Goal: Task Accomplishment & Management: Use online tool/utility

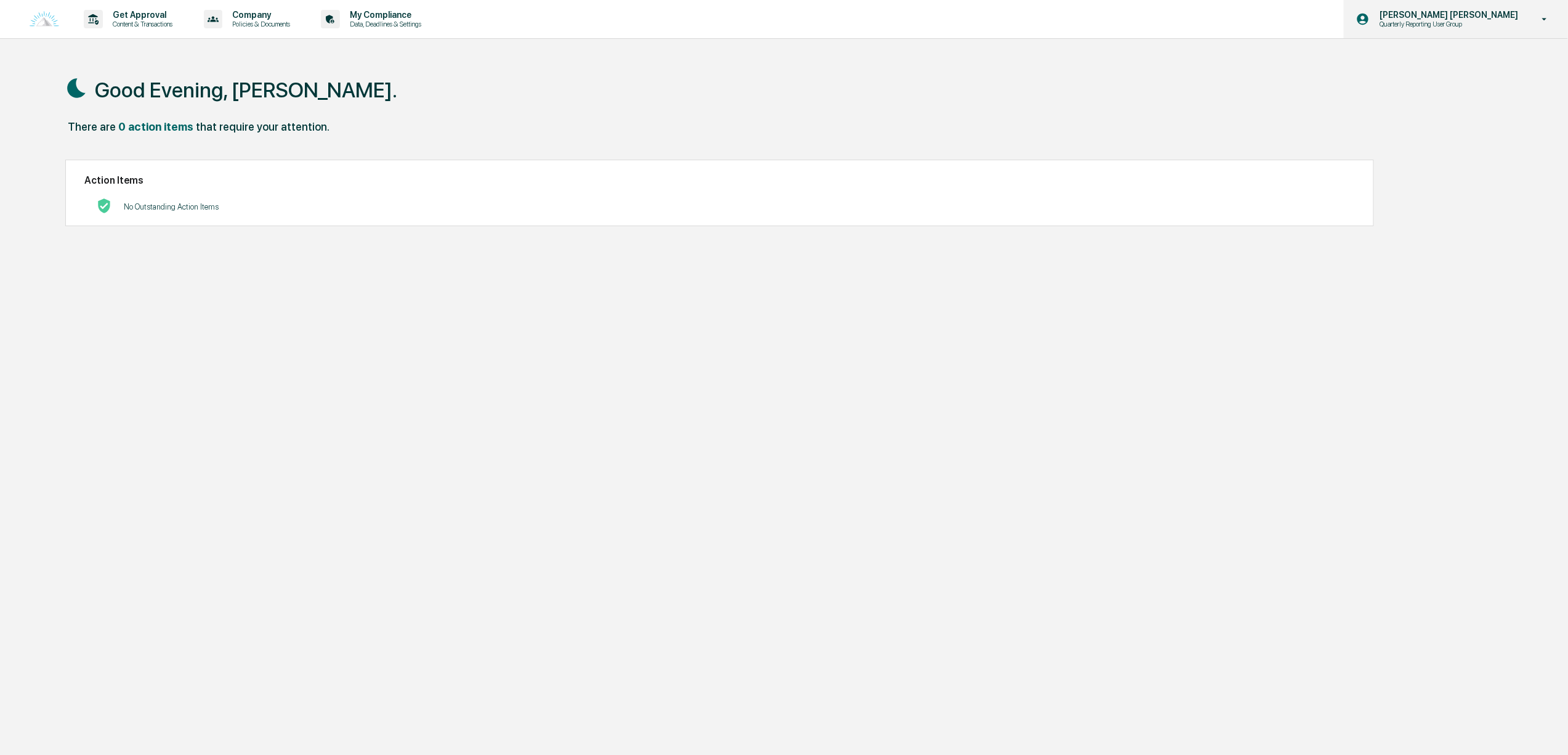
click at [1486, 15] on p "[PERSON_NAME] [PERSON_NAME]" at bounding box center [1447, 14] width 155 height 10
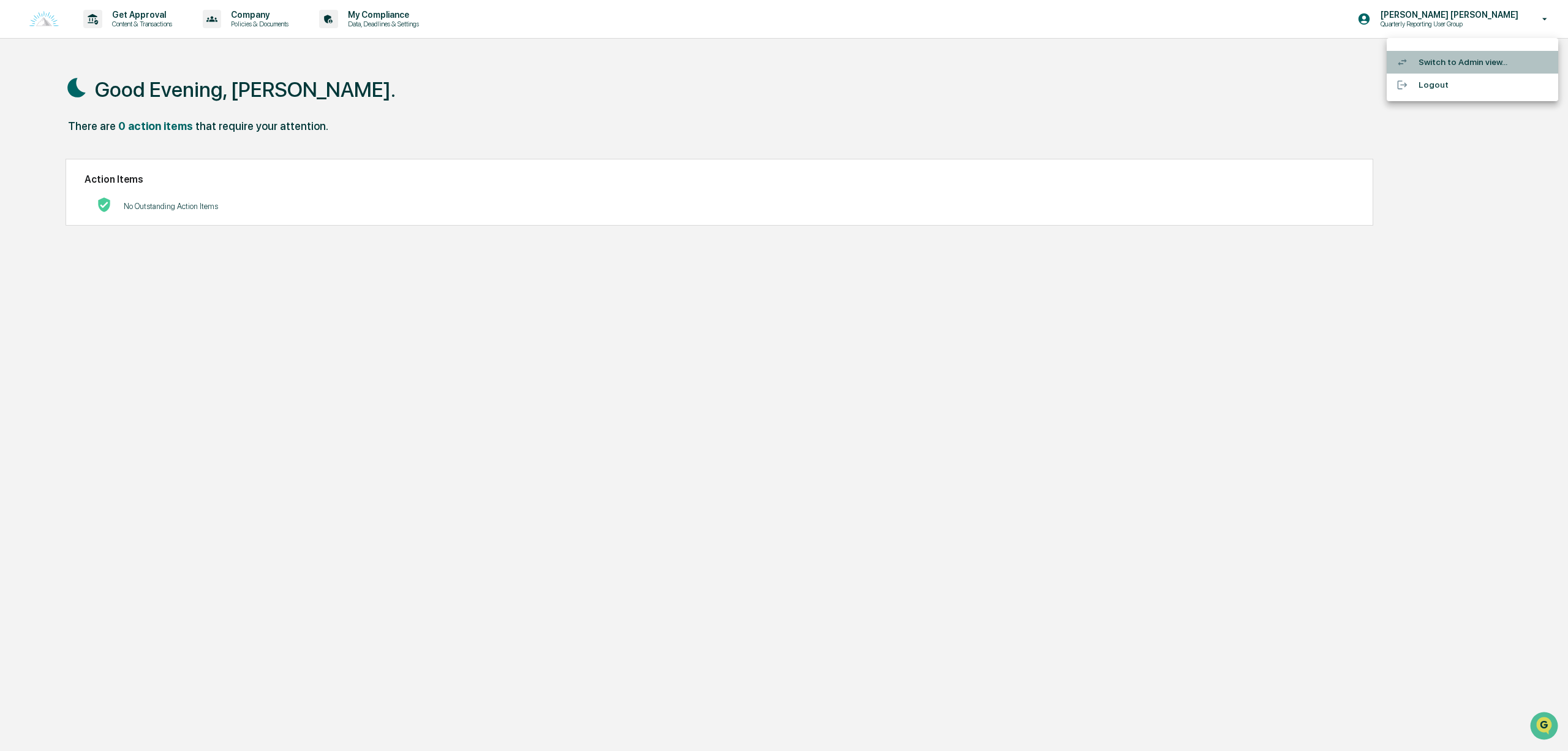
click at [1456, 62] on li "Switch to Admin view..." at bounding box center [1473, 62] width 171 height 23
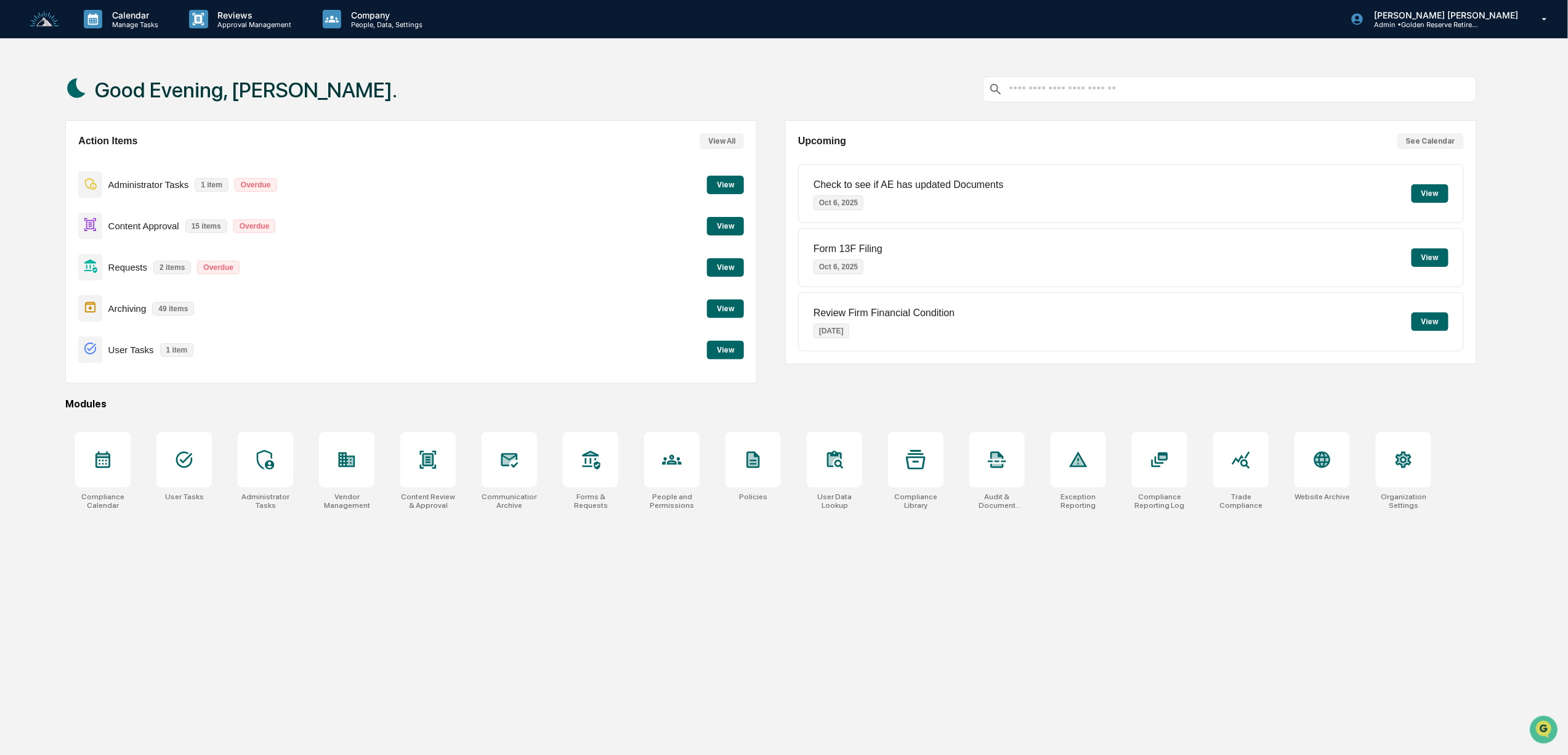
click at [732, 225] on button "View" at bounding box center [725, 226] width 37 height 19
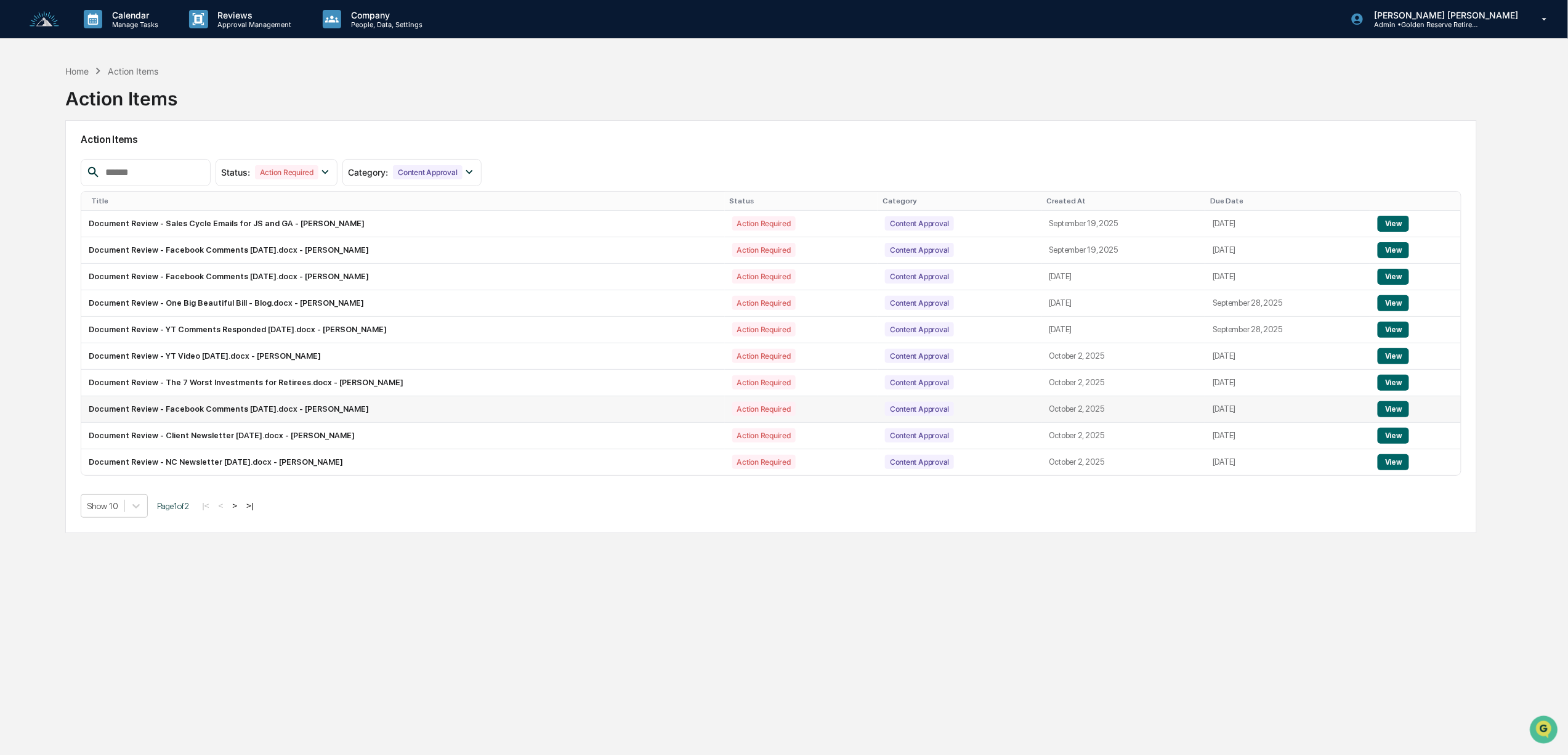
scroll to position [59, 0]
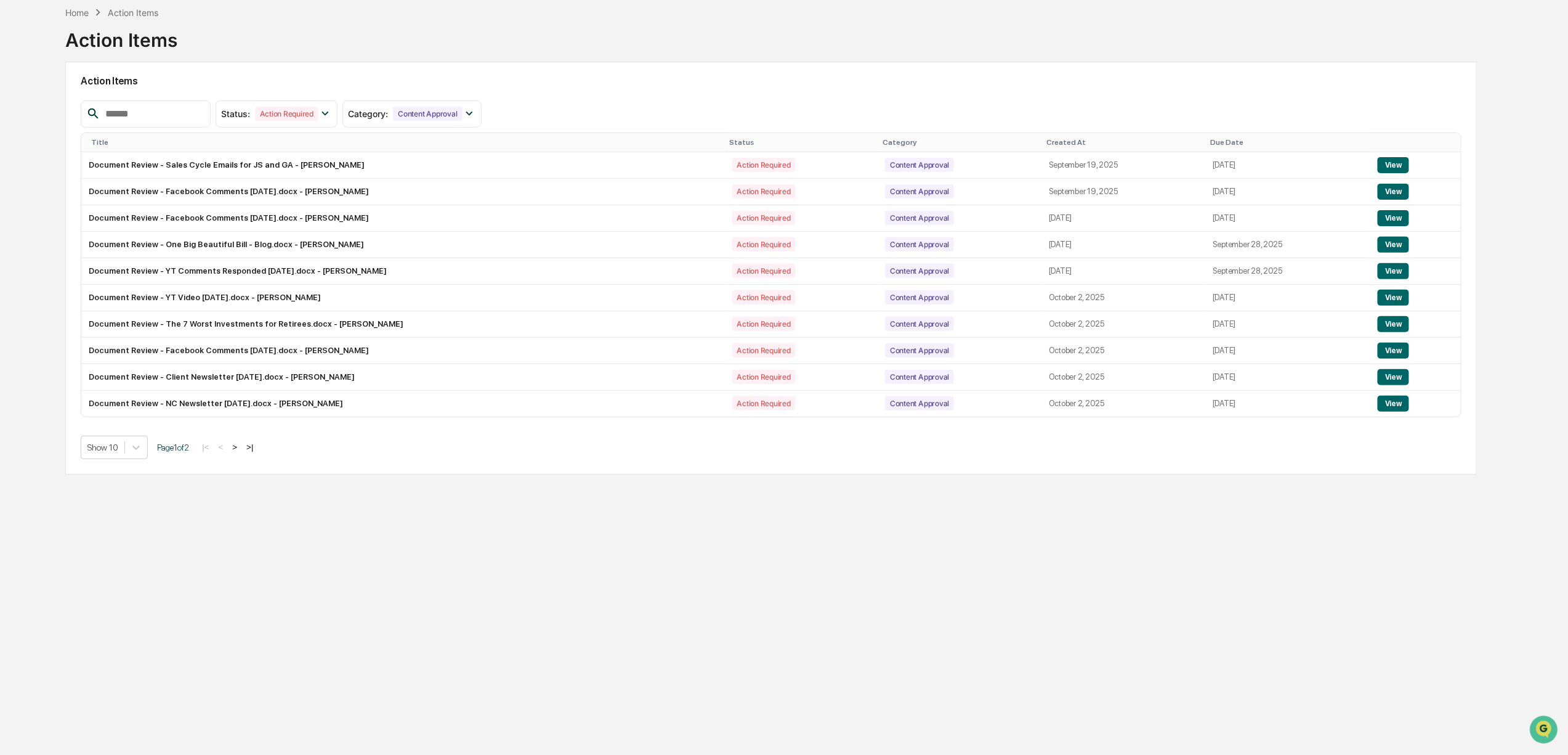
click at [239, 452] on button ">" at bounding box center [234, 447] width 12 height 10
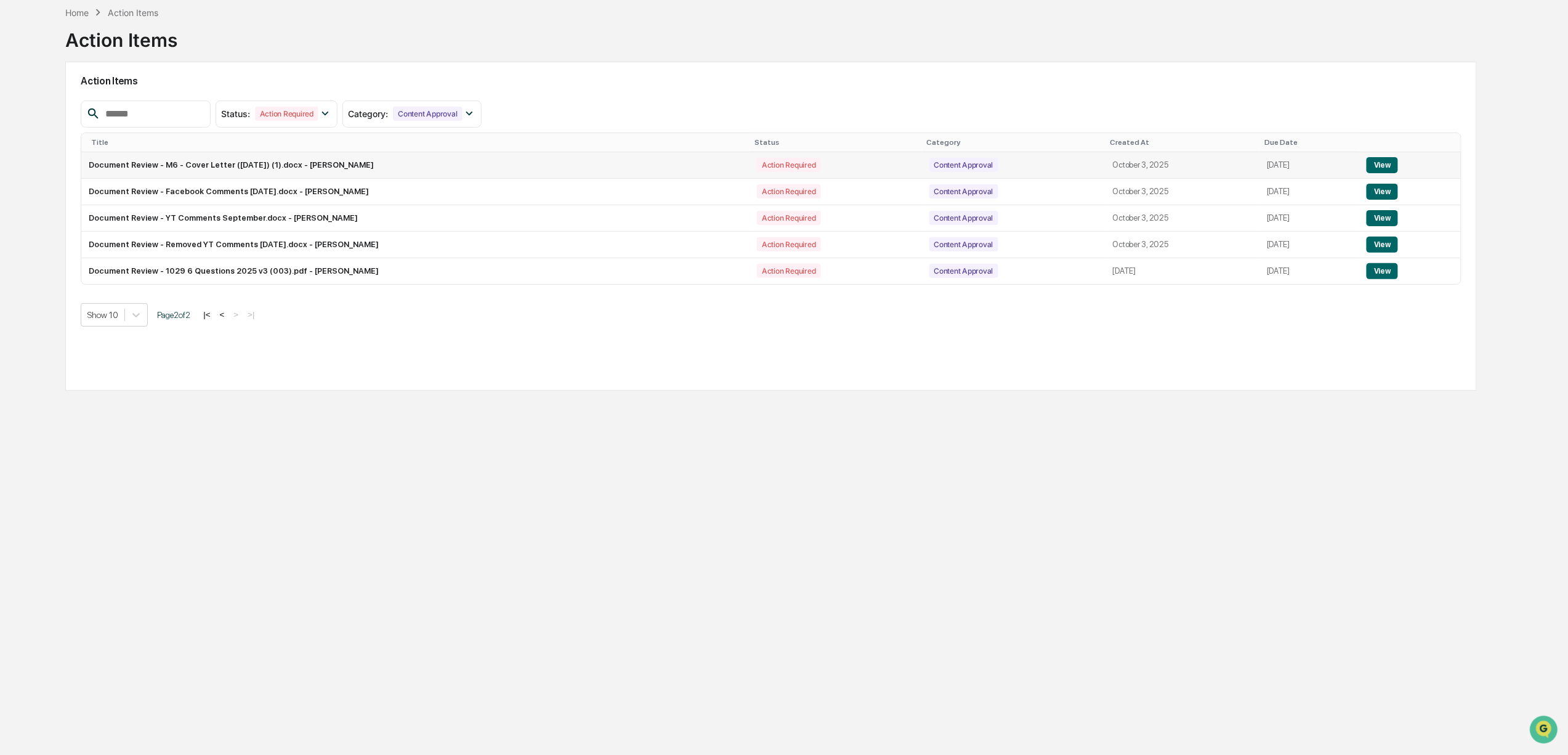
click at [1385, 165] on button "View" at bounding box center [1382, 165] width 31 height 16
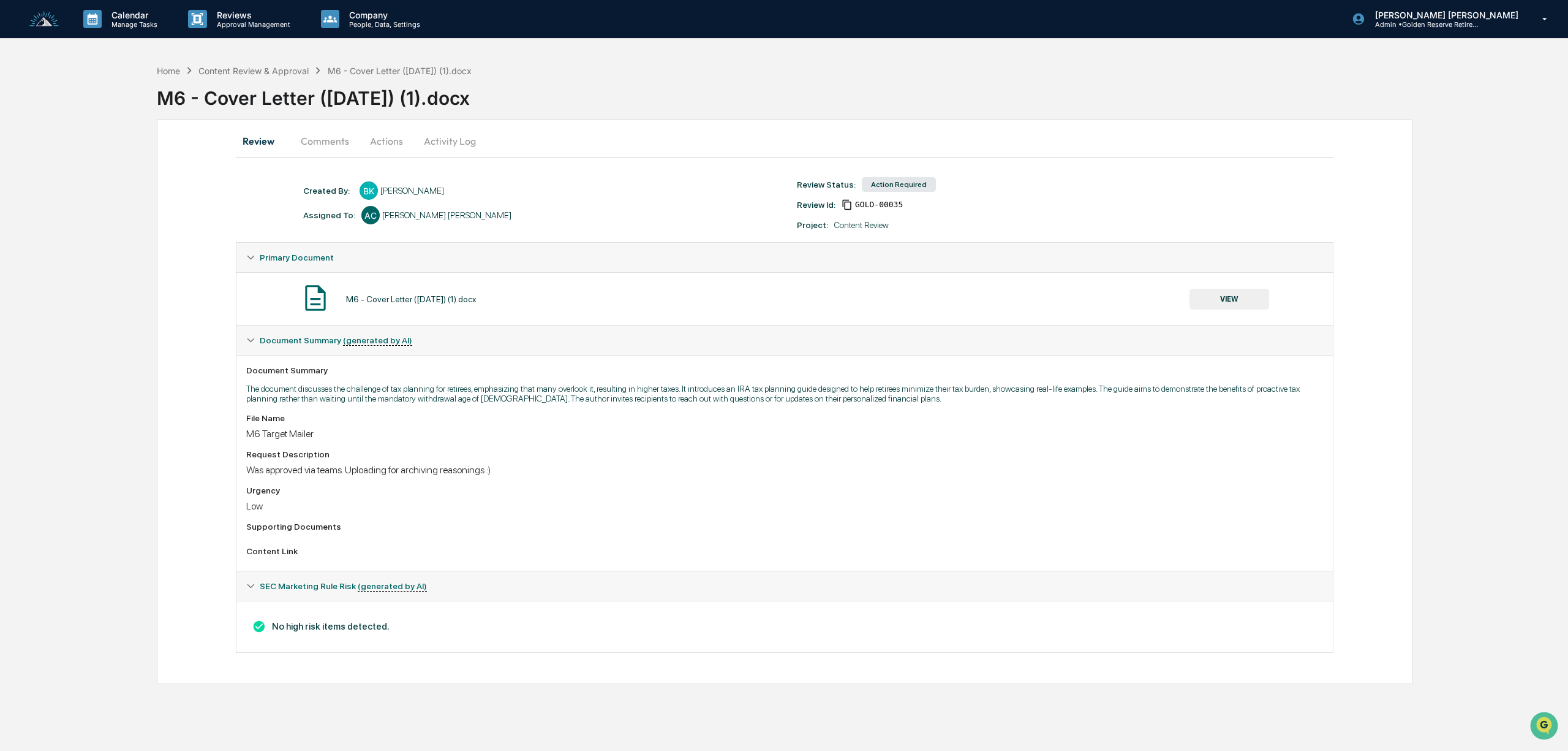
click at [1243, 299] on button "VIEW" at bounding box center [1229, 299] width 79 height 21
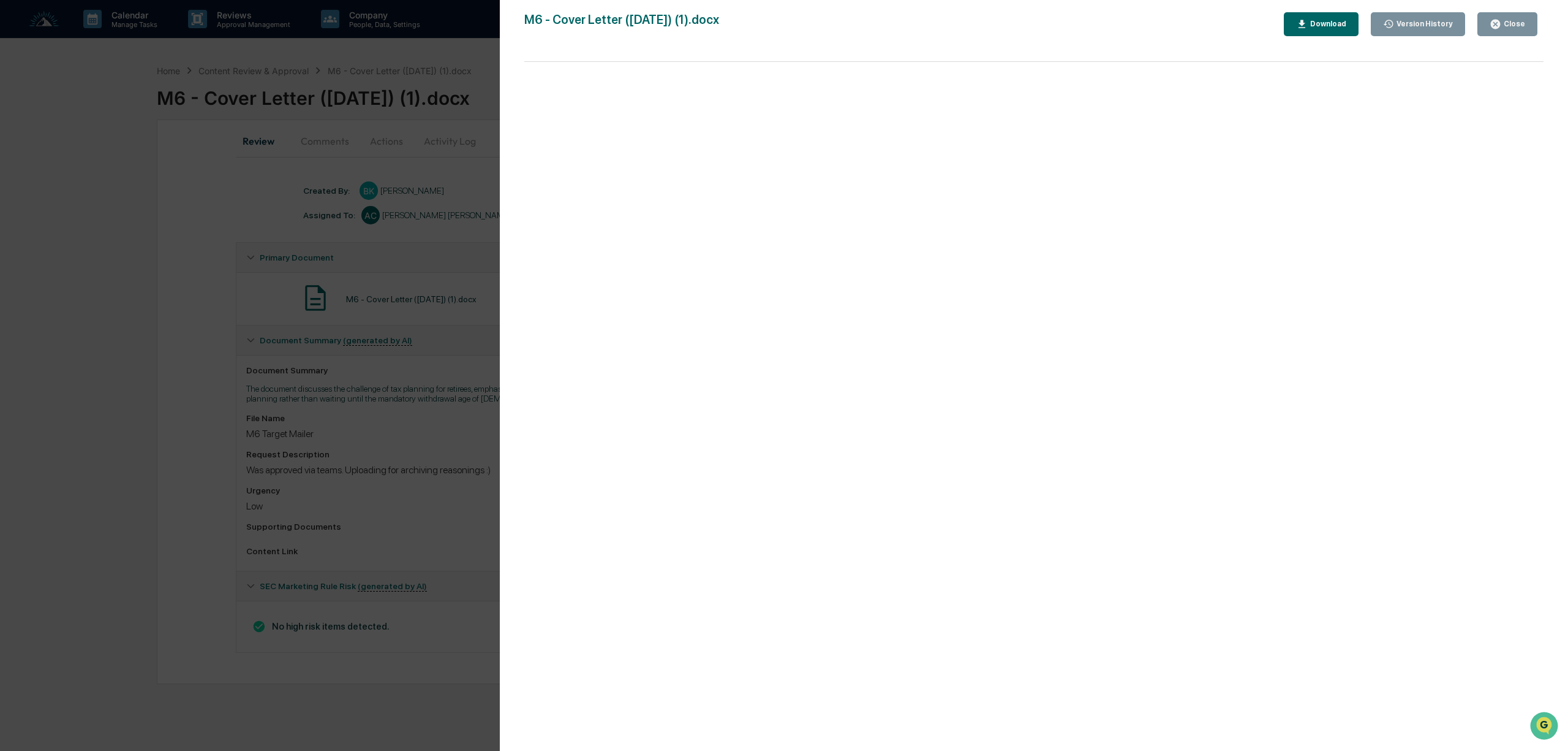
click at [415, 520] on div "Version History [DATE] 09:00 PM [PERSON_NAME] M6 - Cover Letter ([DATE]) (1).do…" at bounding box center [784, 376] width 1568 height 751
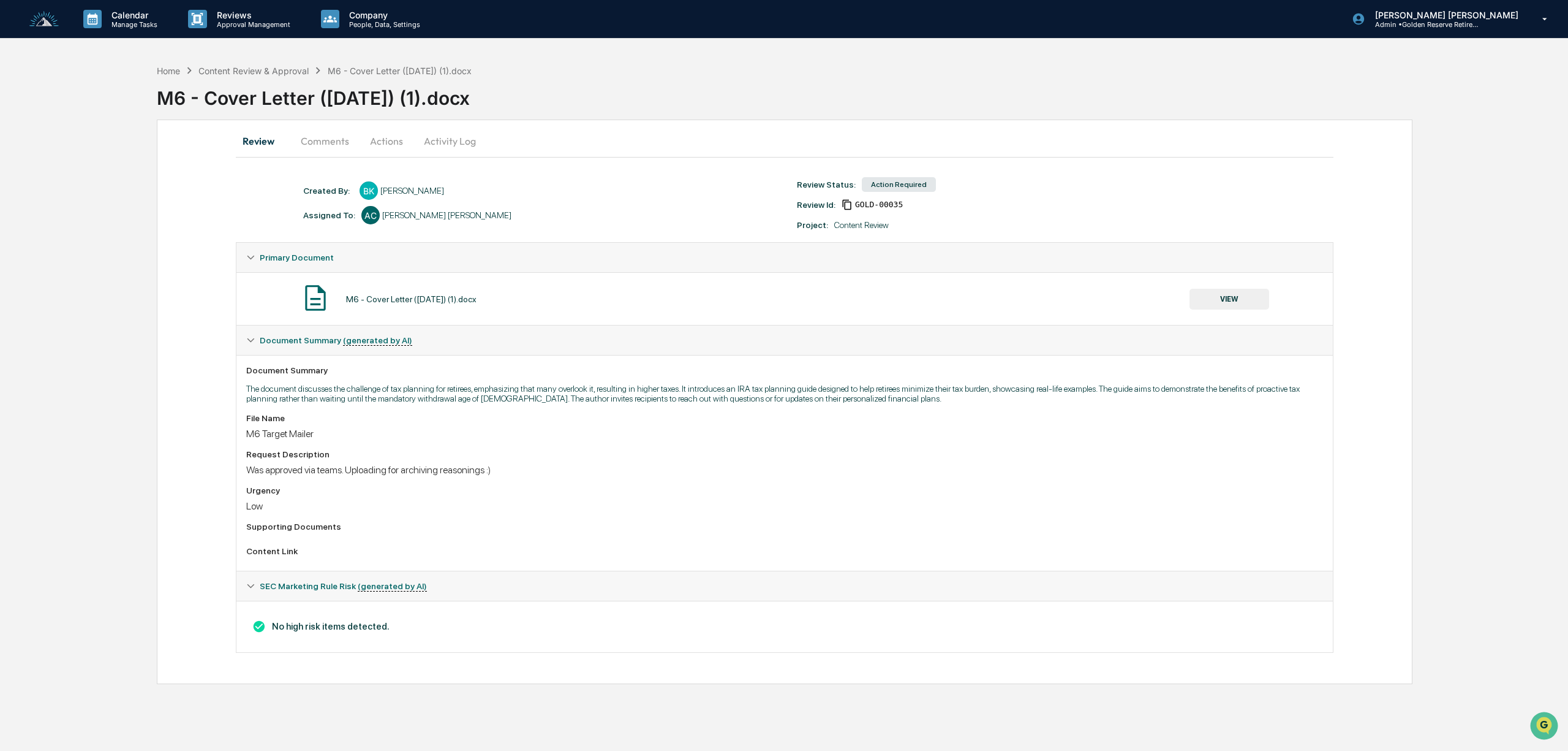
click at [383, 142] on button "Actions" at bounding box center [386, 141] width 55 height 29
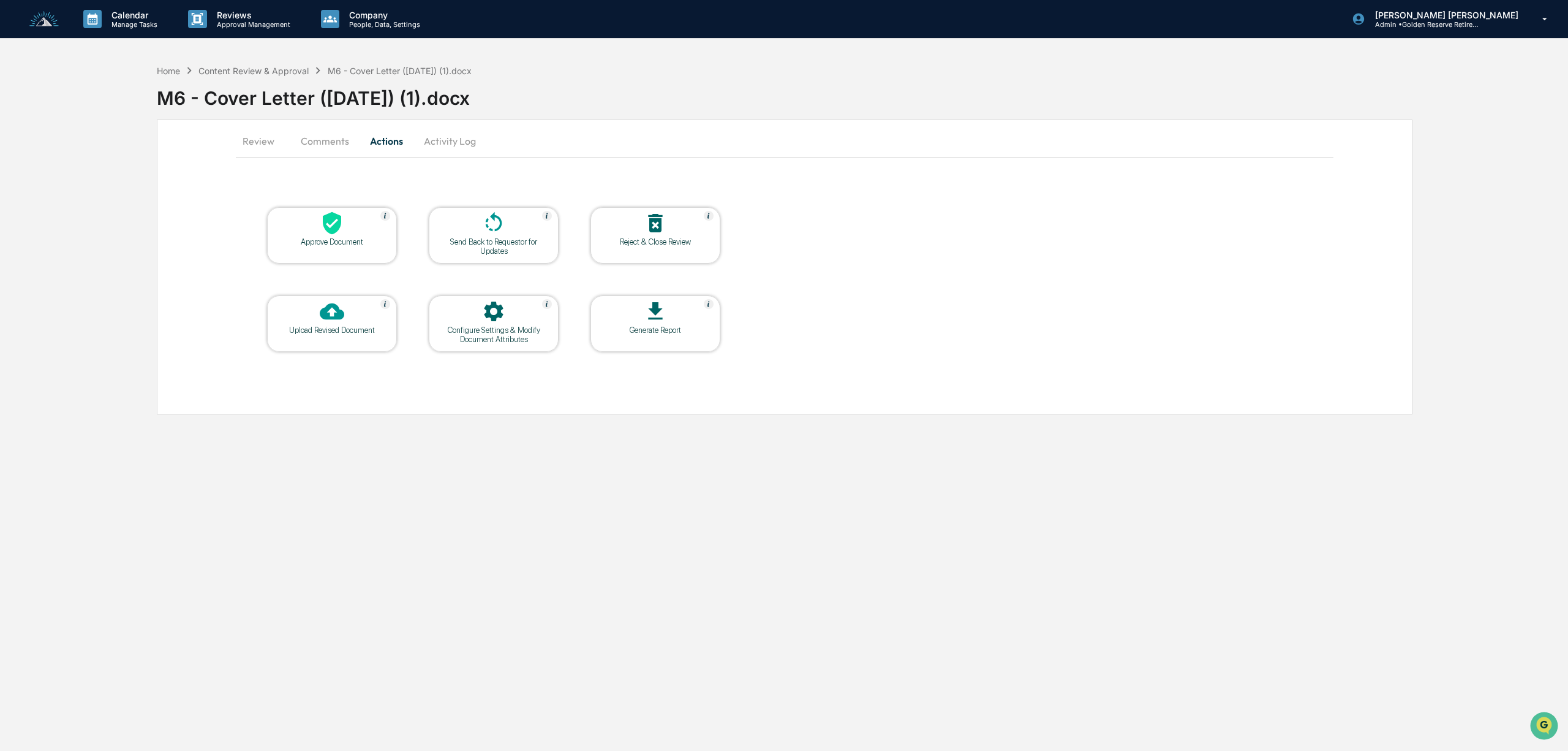
click at [349, 229] on div at bounding box center [332, 224] width 123 height 26
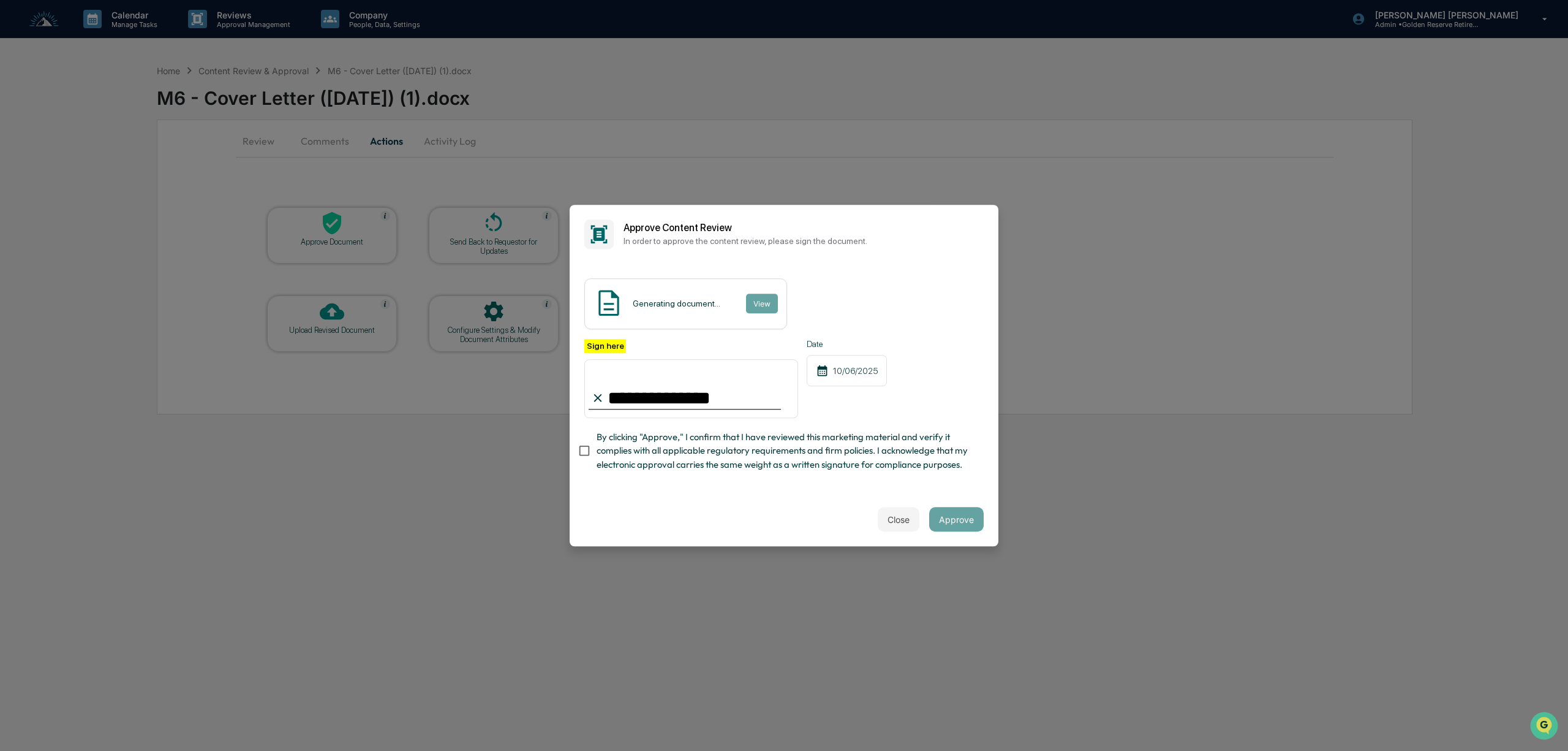
type input "**********"
click at [978, 525] on div "Close Approve" at bounding box center [784, 519] width 429 height 54
click at [763, 294] on button "View" at bounding box center [761, 303] width 32 height 20
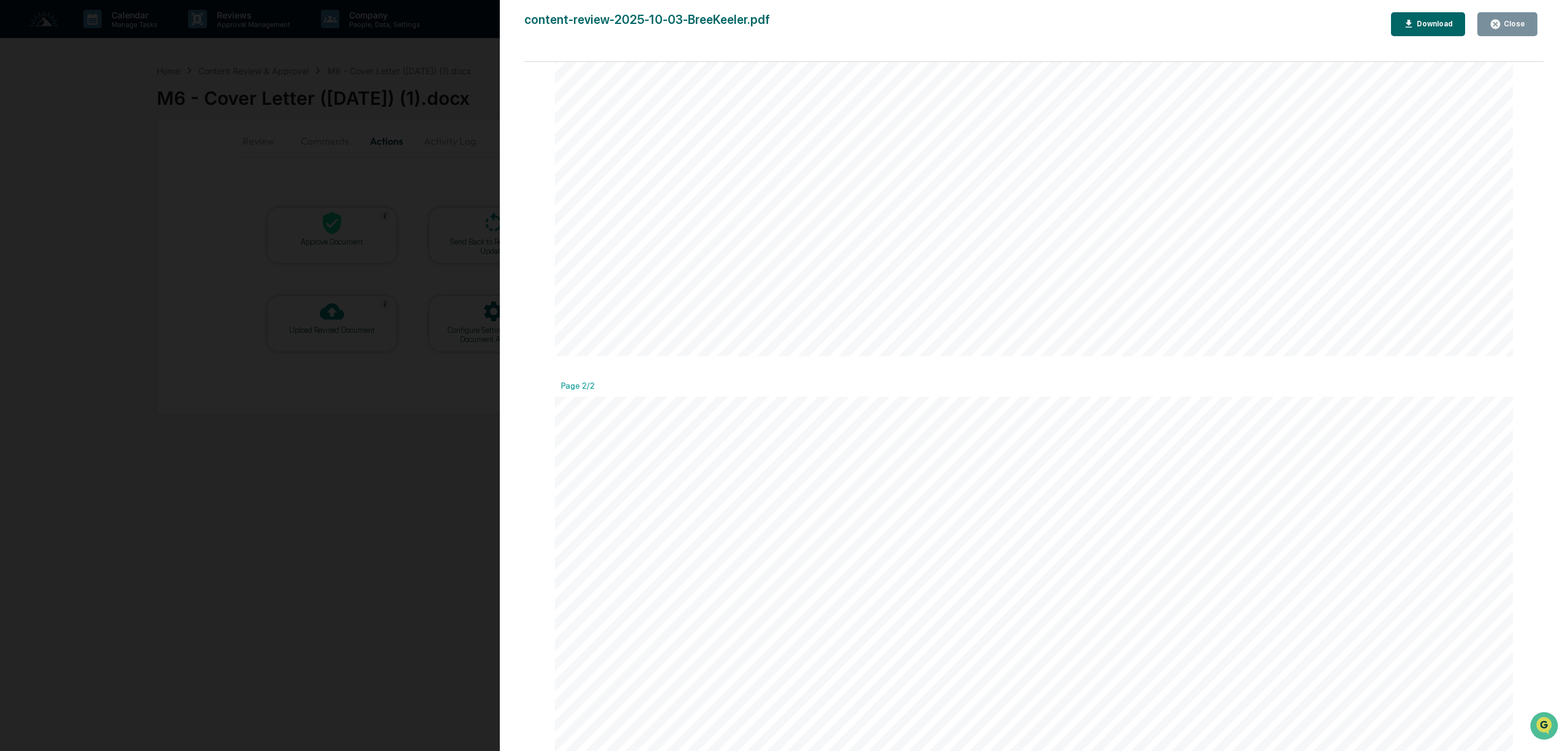
scroll to position [1029, 0]
click at [1515, 20] on div "Close" at bounding box center [1513, 24] width 24 height 9
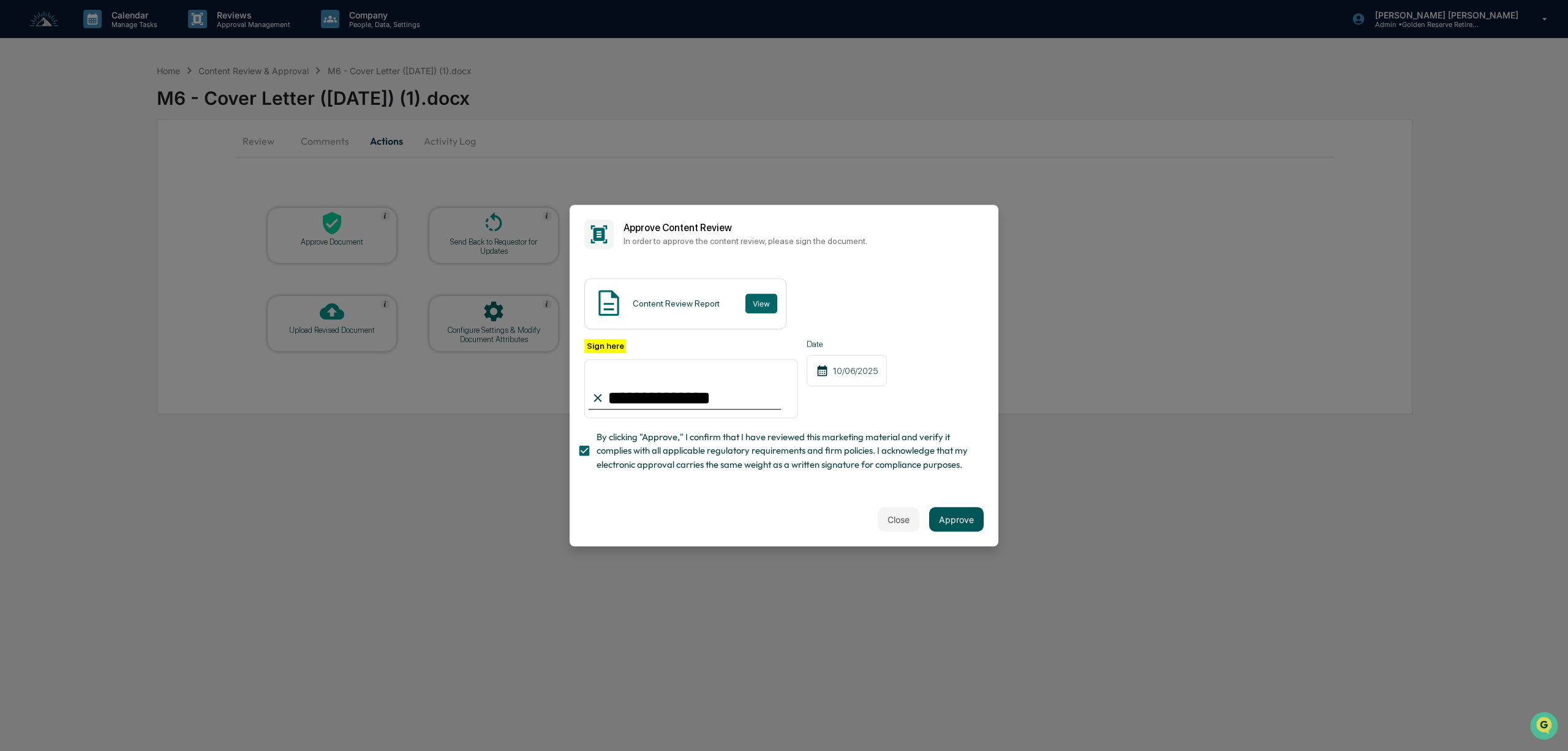
click at [957, 527] on button "Approve" at bounding box center [956, 519] width 55 height 25
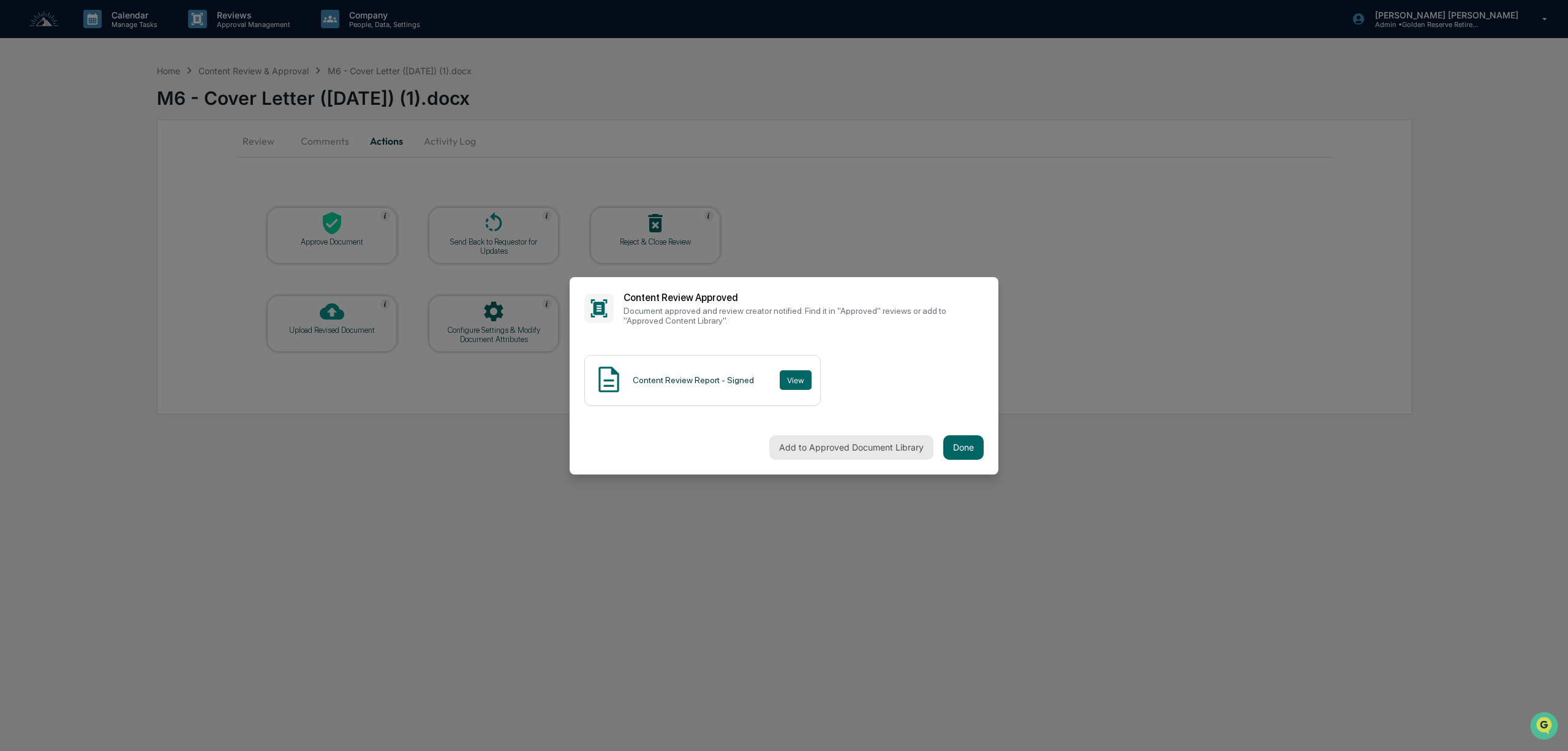
click at [817, 447] on button "Add to Approved Document Library" at bounding box center [852, 447] width 164 height 25
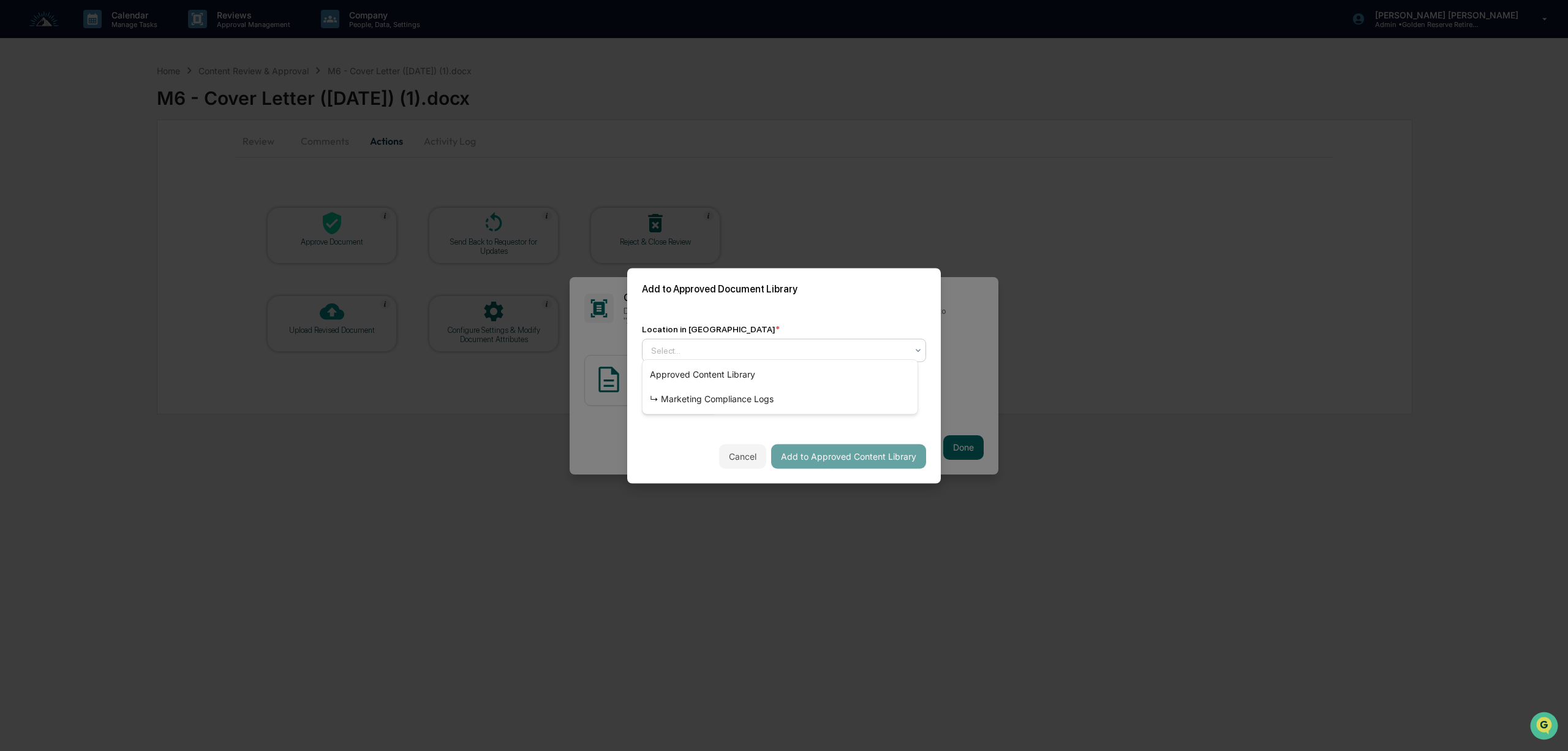
click at [716, 344] on div at bounding box center [779, 349] width 256 height 12
click at [709, 405] on div "↳ Marketing Compliance Logs" at bounding box center [780, 399] width 275 height 25
click at [689, 406] on div "mm/dd/yyyy" at bounding box center [680, 402] width 76 height 24
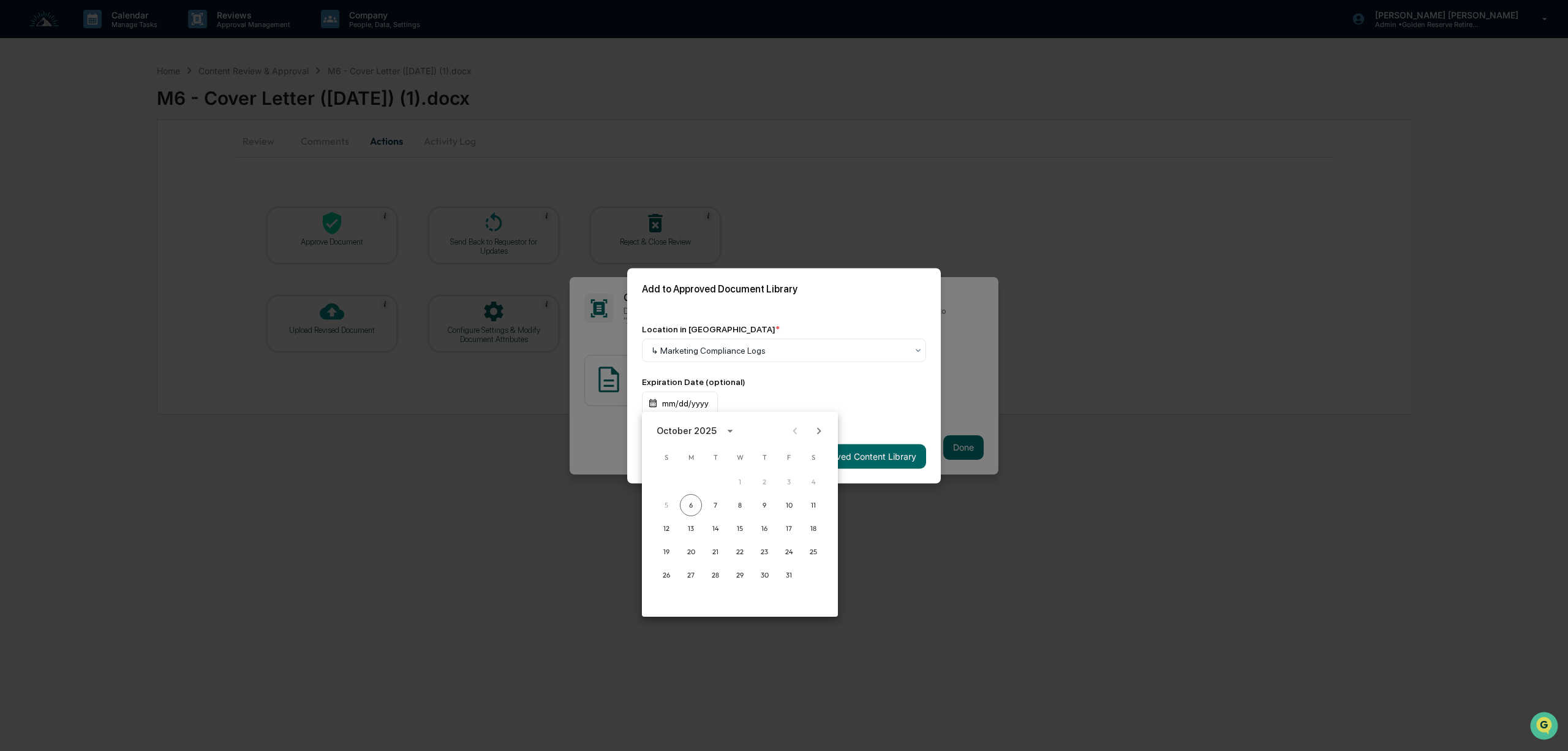
click at [726, 432] on icon "calendar view is open, switch to year view" at bounding box center [730, 430] width 13 height 13
click at [680, 535] on button "2032" at bounding box center [676, 538] width 44 height 22
click at [805, 369] on div at bounding box center [784, 376] width 1568 height 751
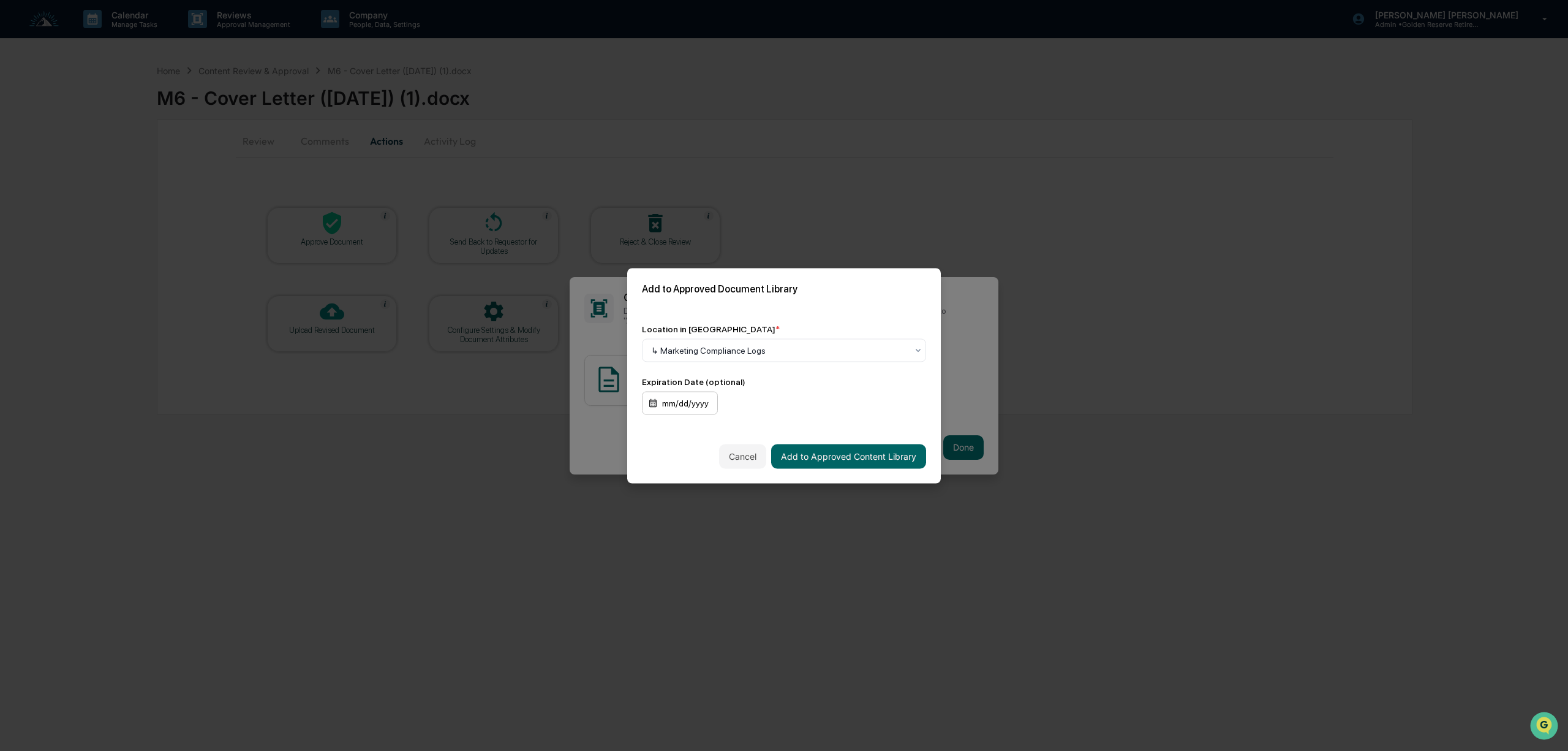
click at [694, 407] on div "mm/dd/yyyy" at bounding box center [680, 402] width 76 height 24
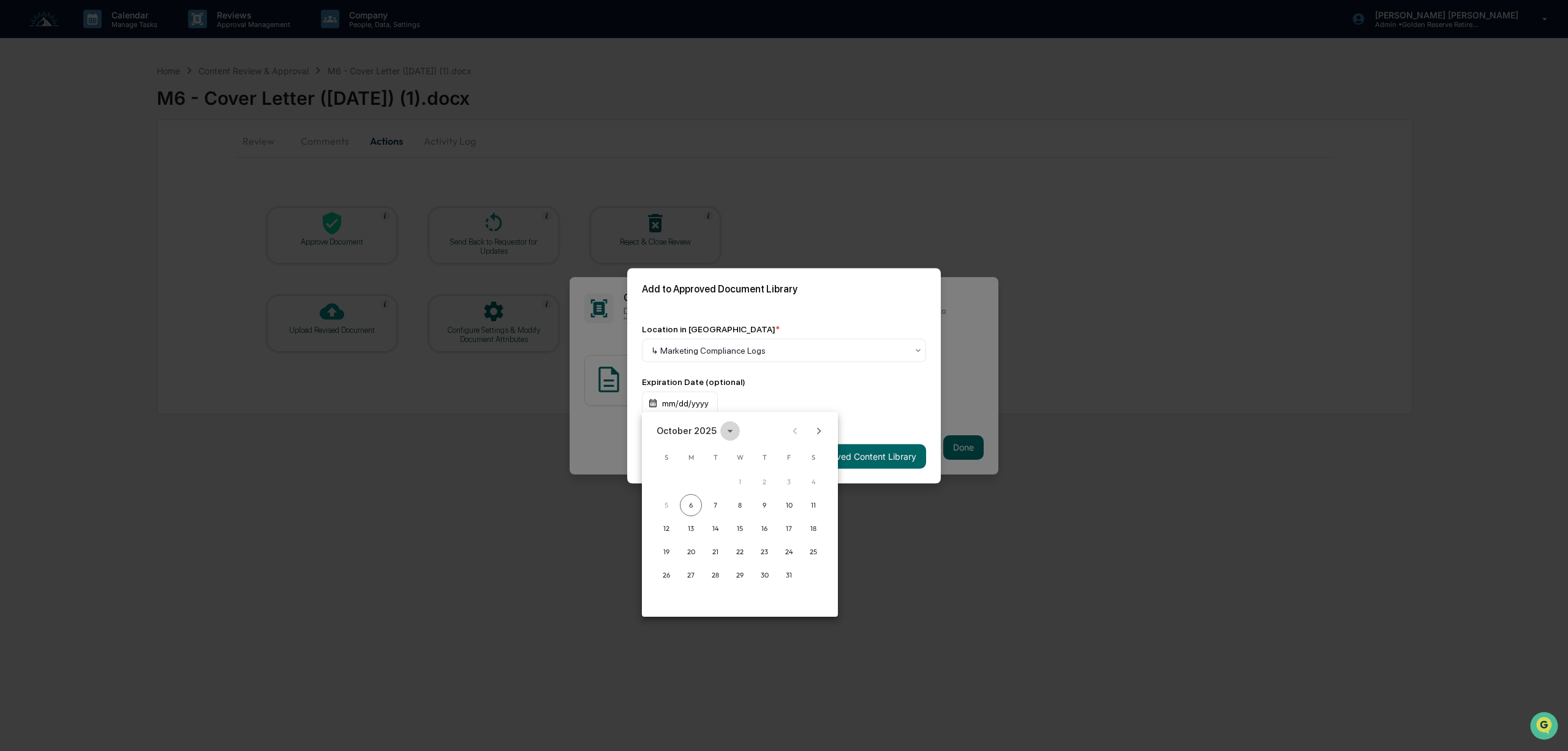
click at [724, 433] on icon "calendar view is open, switch to year view" at bounding box center [730, 430] width 13 height 13
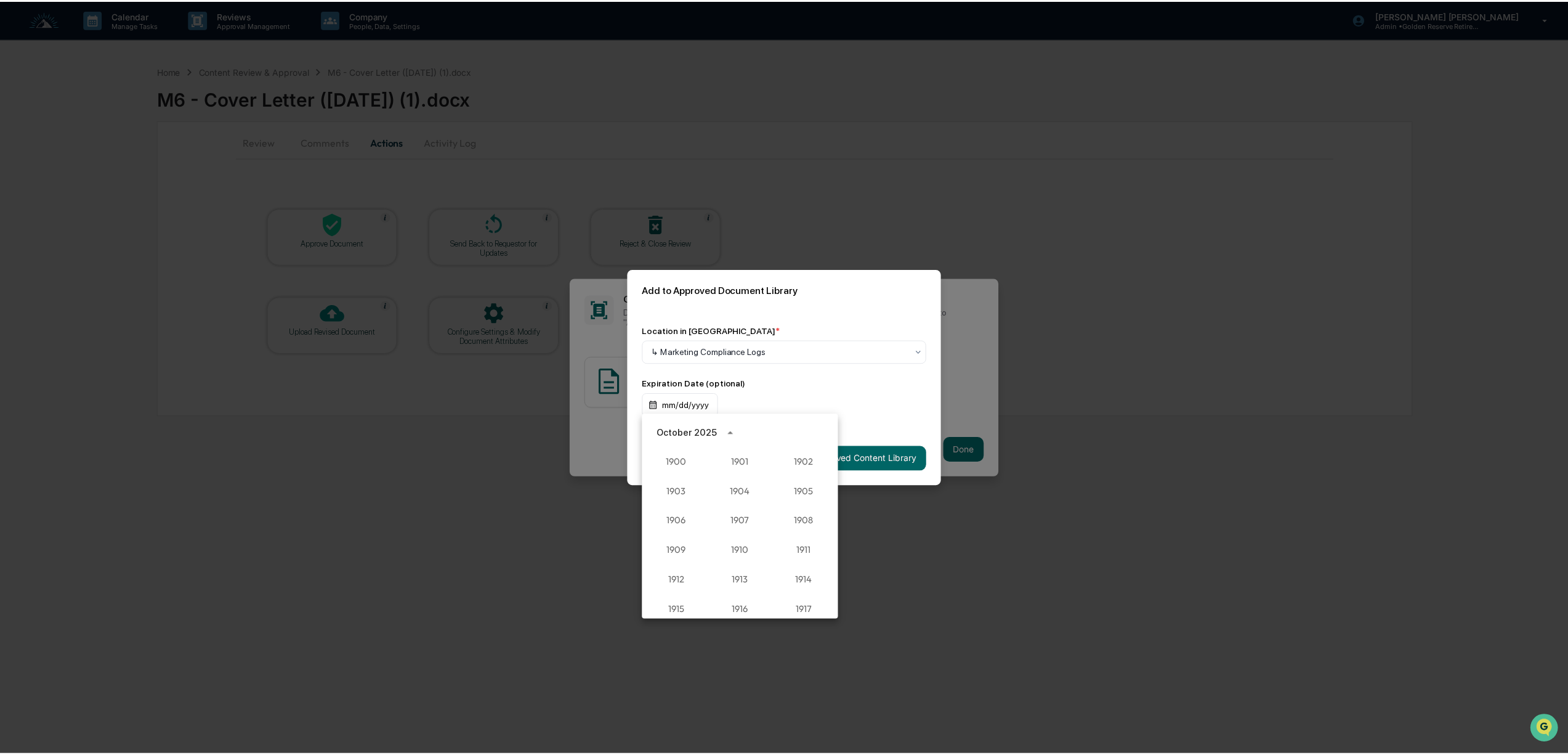
scroll to position [1141, 0]
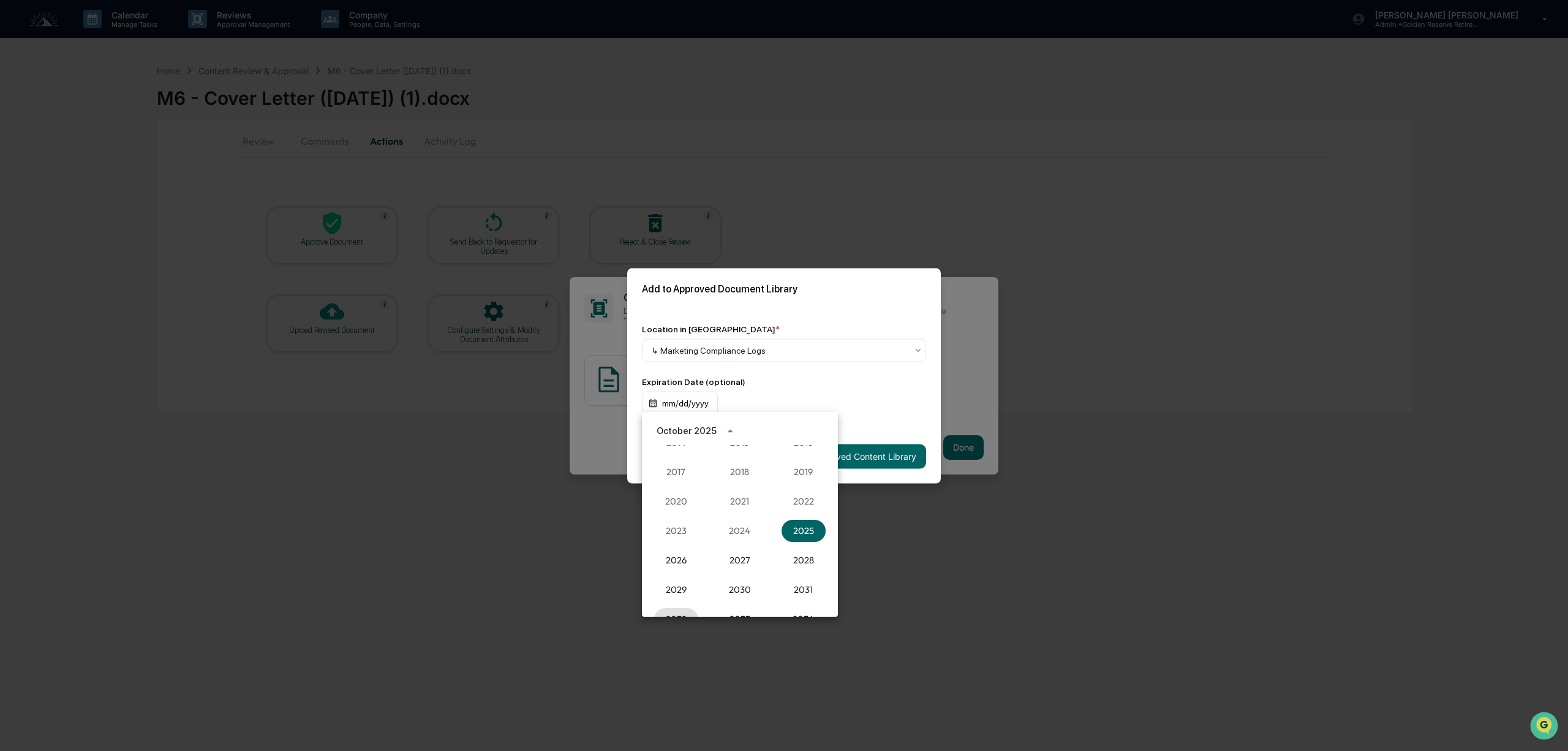
click at [673, 614] on button "2032" at bounding box center [676, 619] width 44 height 22
click at [679, 559] on button "Oct" at bounding box center [676, 556] width 44 height 22
click at [746, 500] on button "6" at bounding box center [740, 504] width 22 height 22
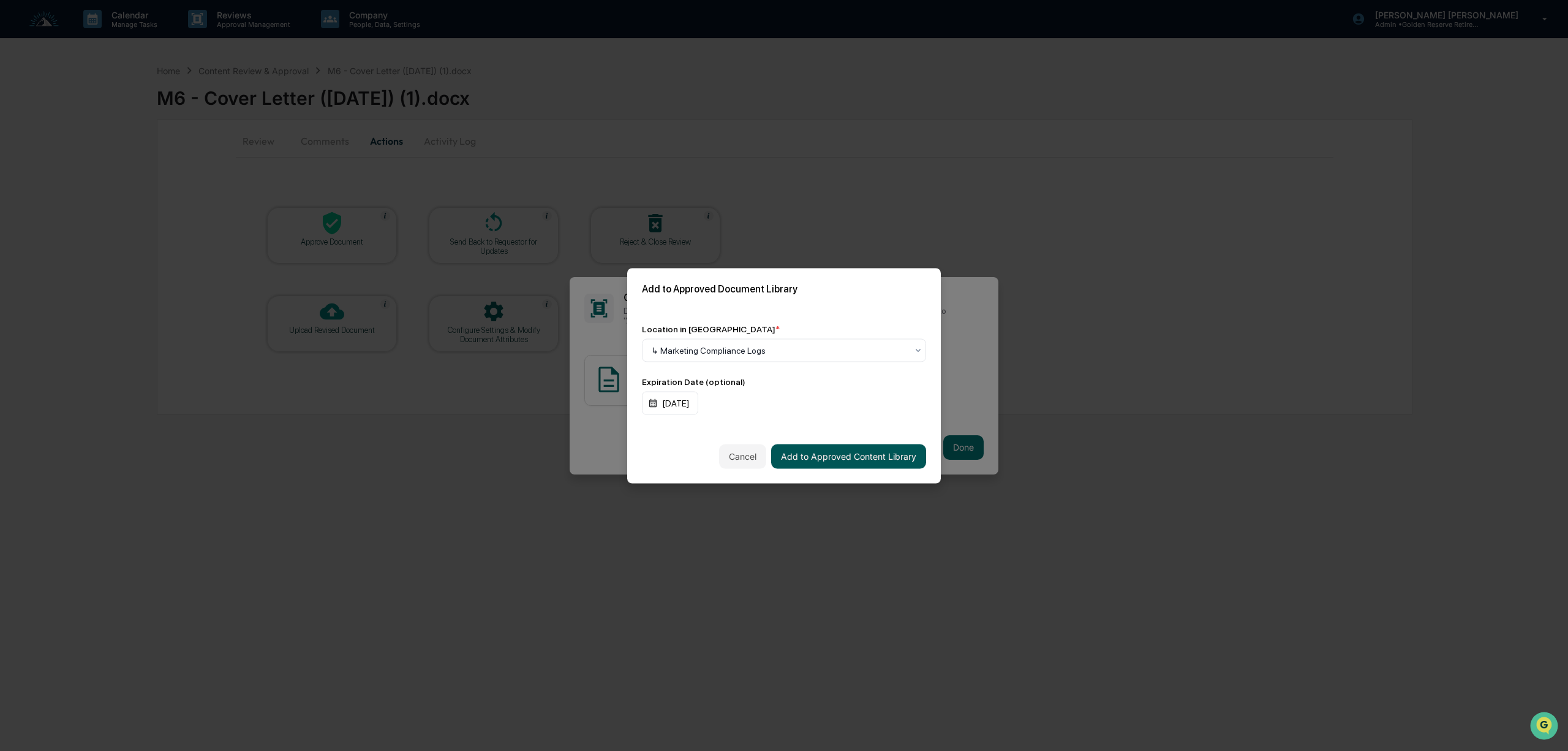
click at [868, 455] on button "Add to Approved Content Library" at bounding box center [848, 456] width 155 height 25
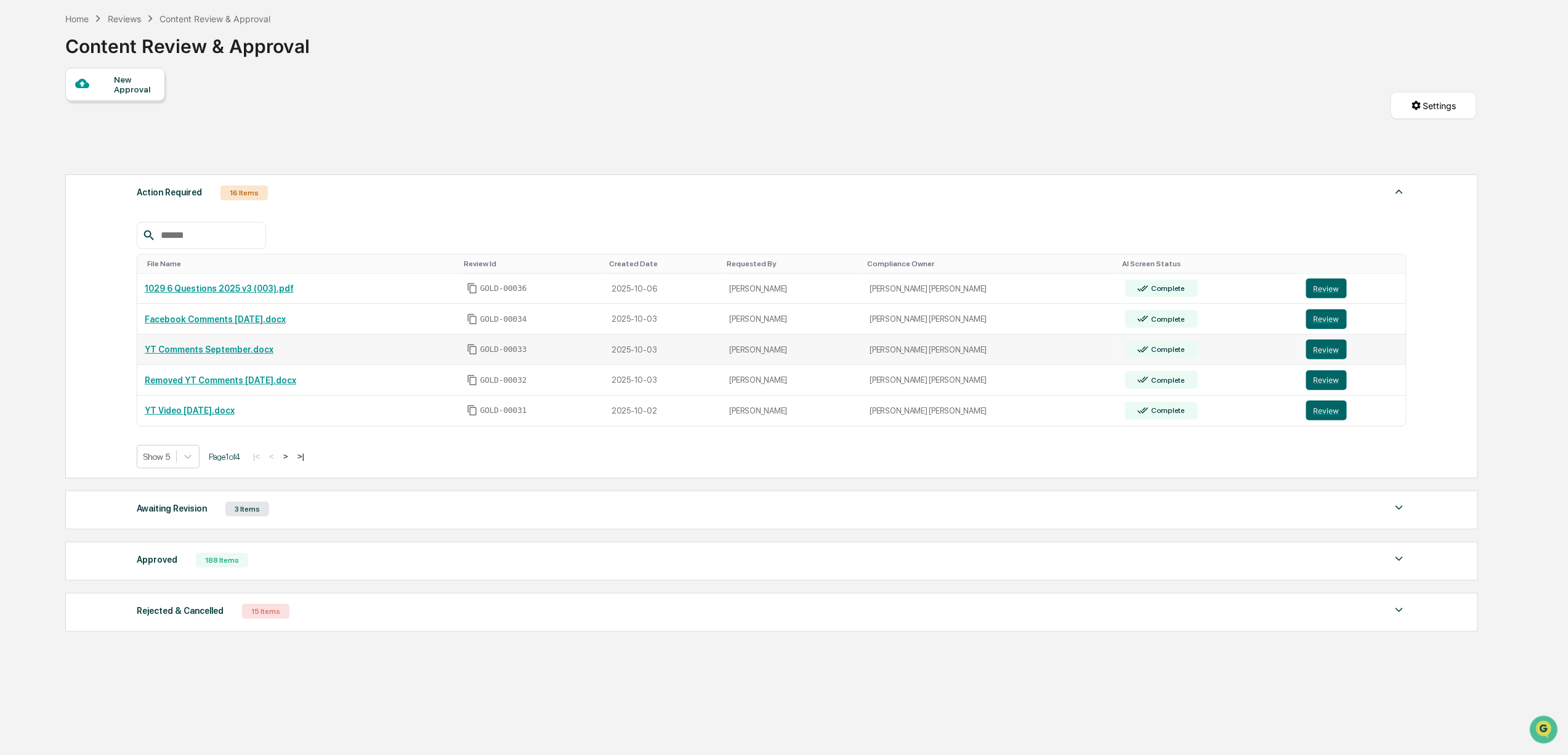
scroll to position [87, 0]
